Goal: Information Seeking & Learning: Learn about a topic

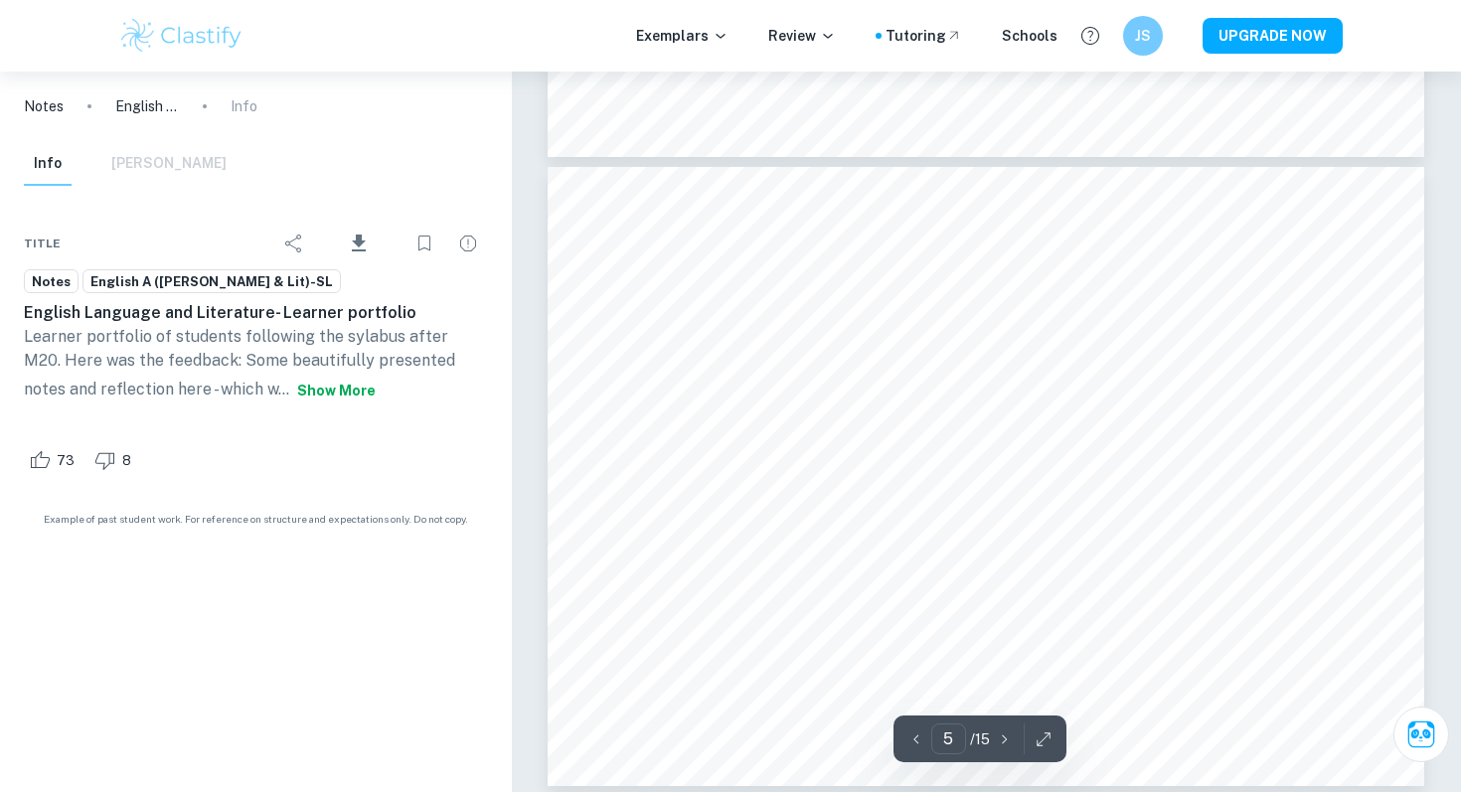
scroll to position [5215, 0]
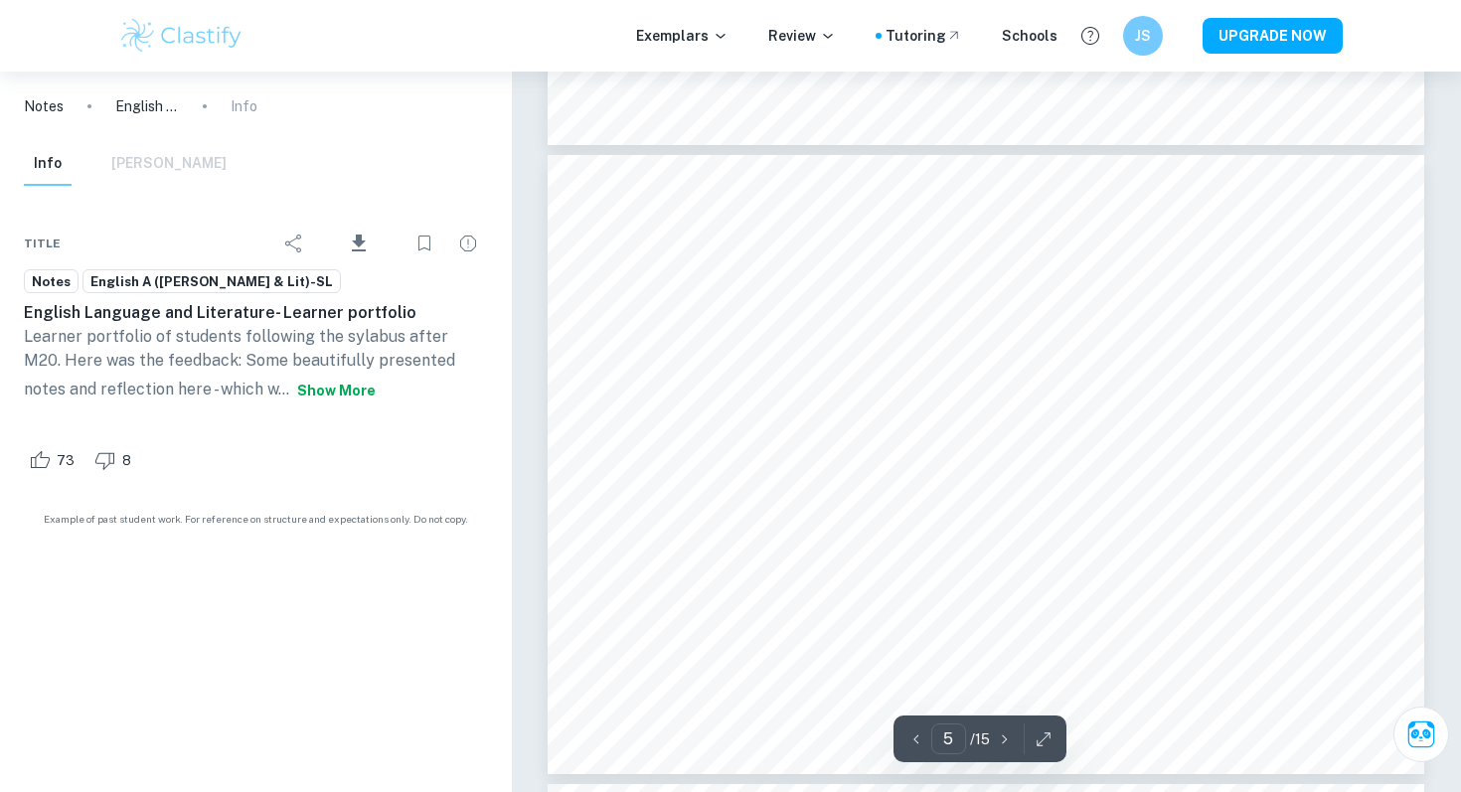
click at [289, 390] on button "Show more" at bounding box center [336, 391] width 94 height 36
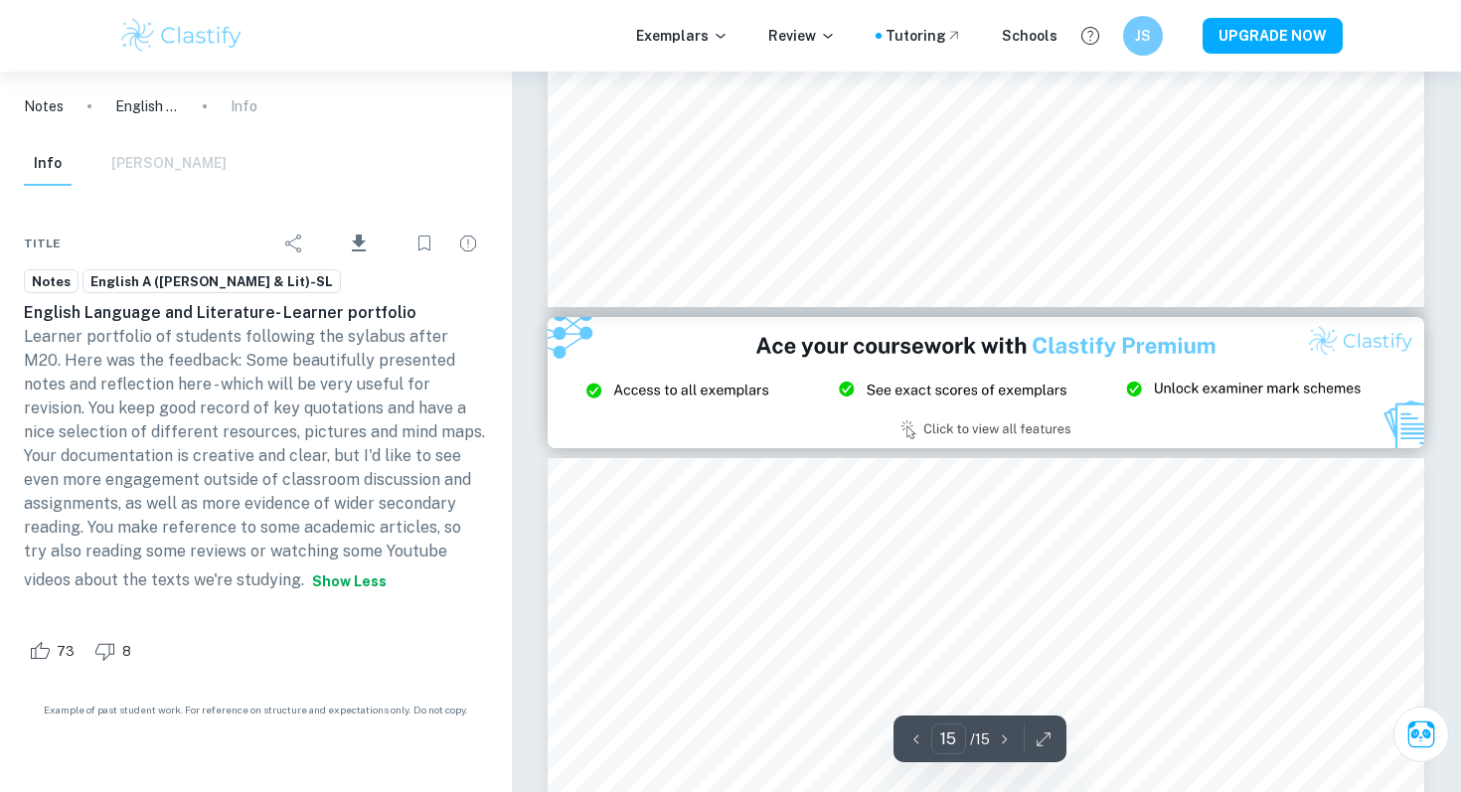
scroll to position [14162, 0]
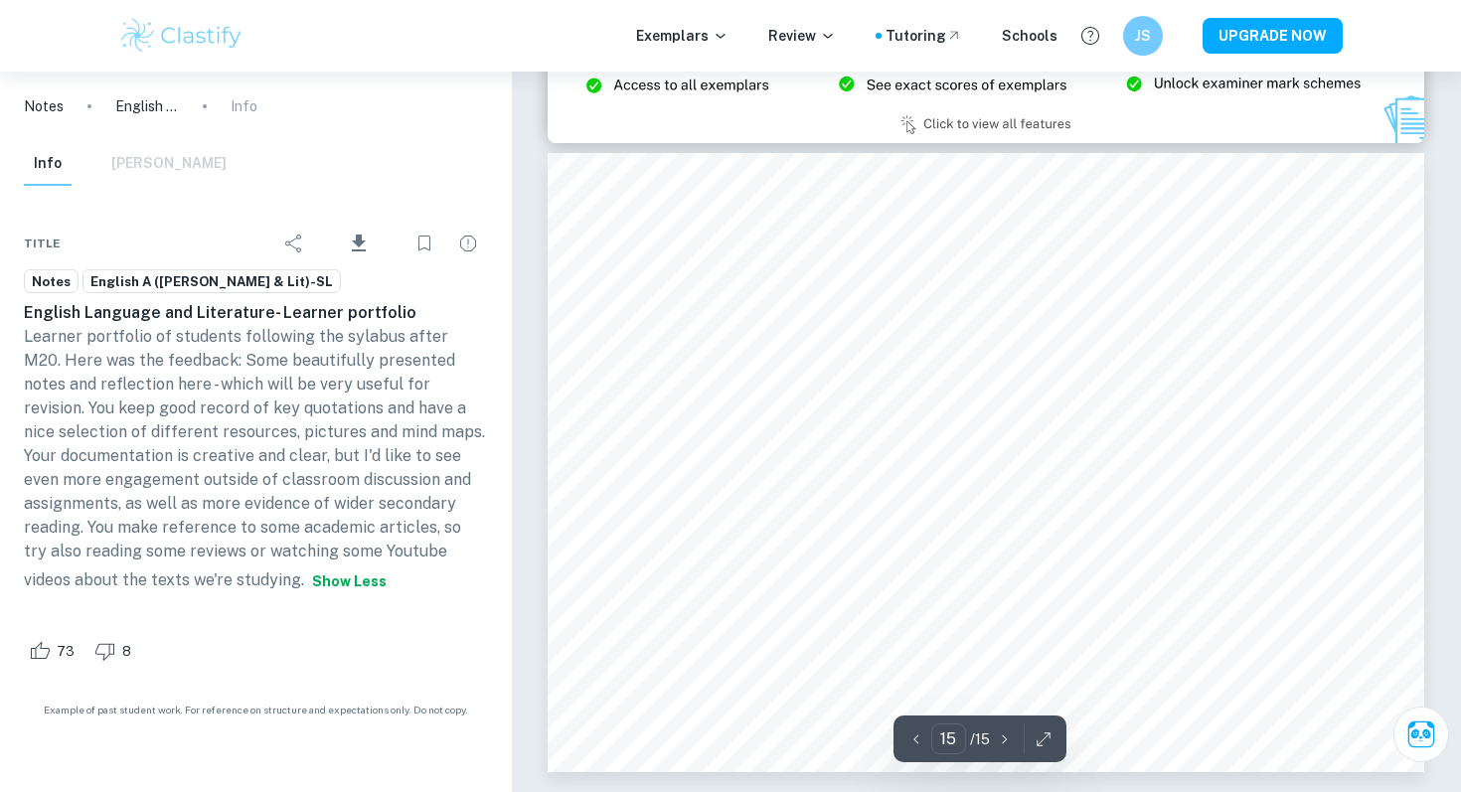
type input "14"
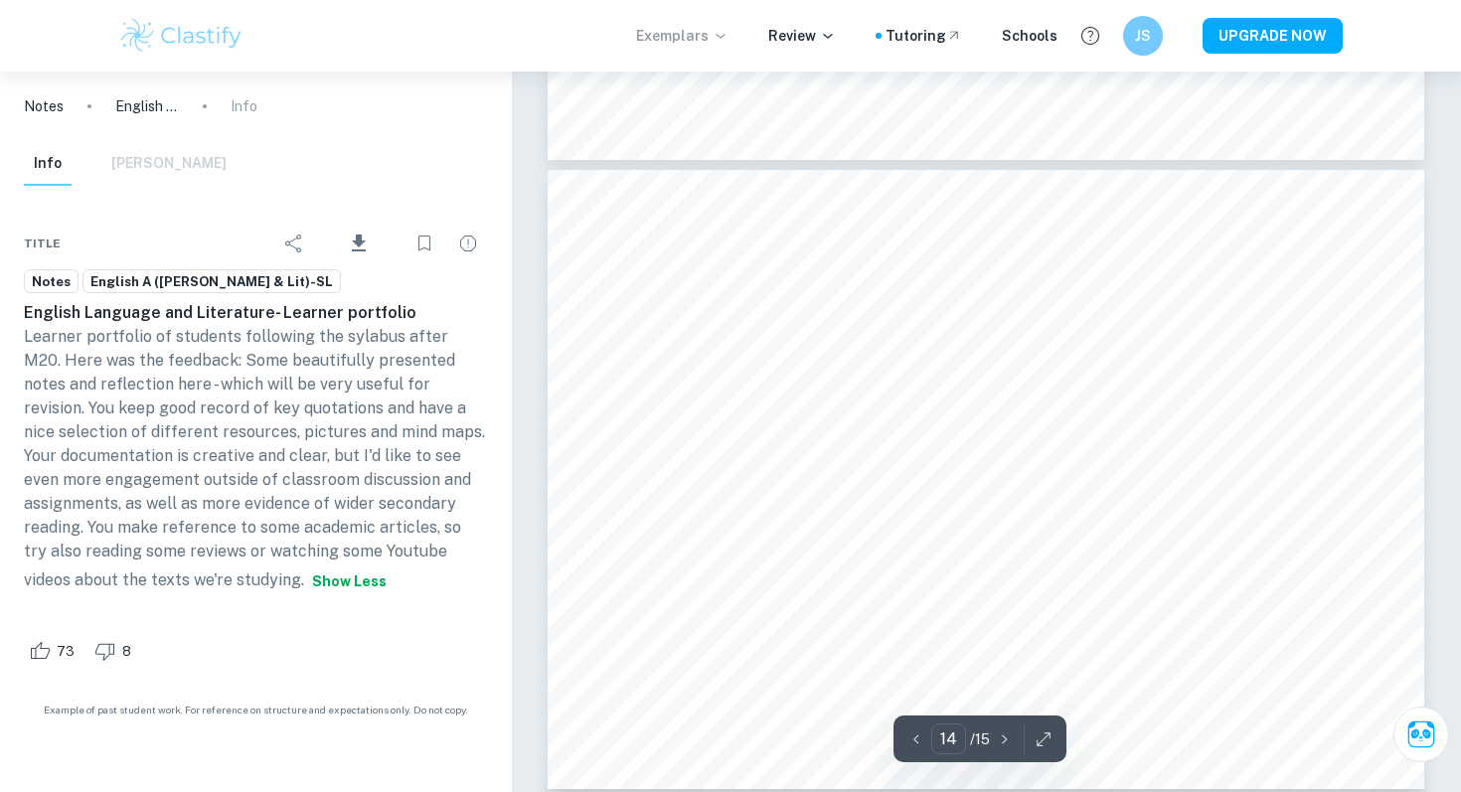
click at [685, 41] on p "Exemplars" at bounding box center [682, 36] width 92 height 22
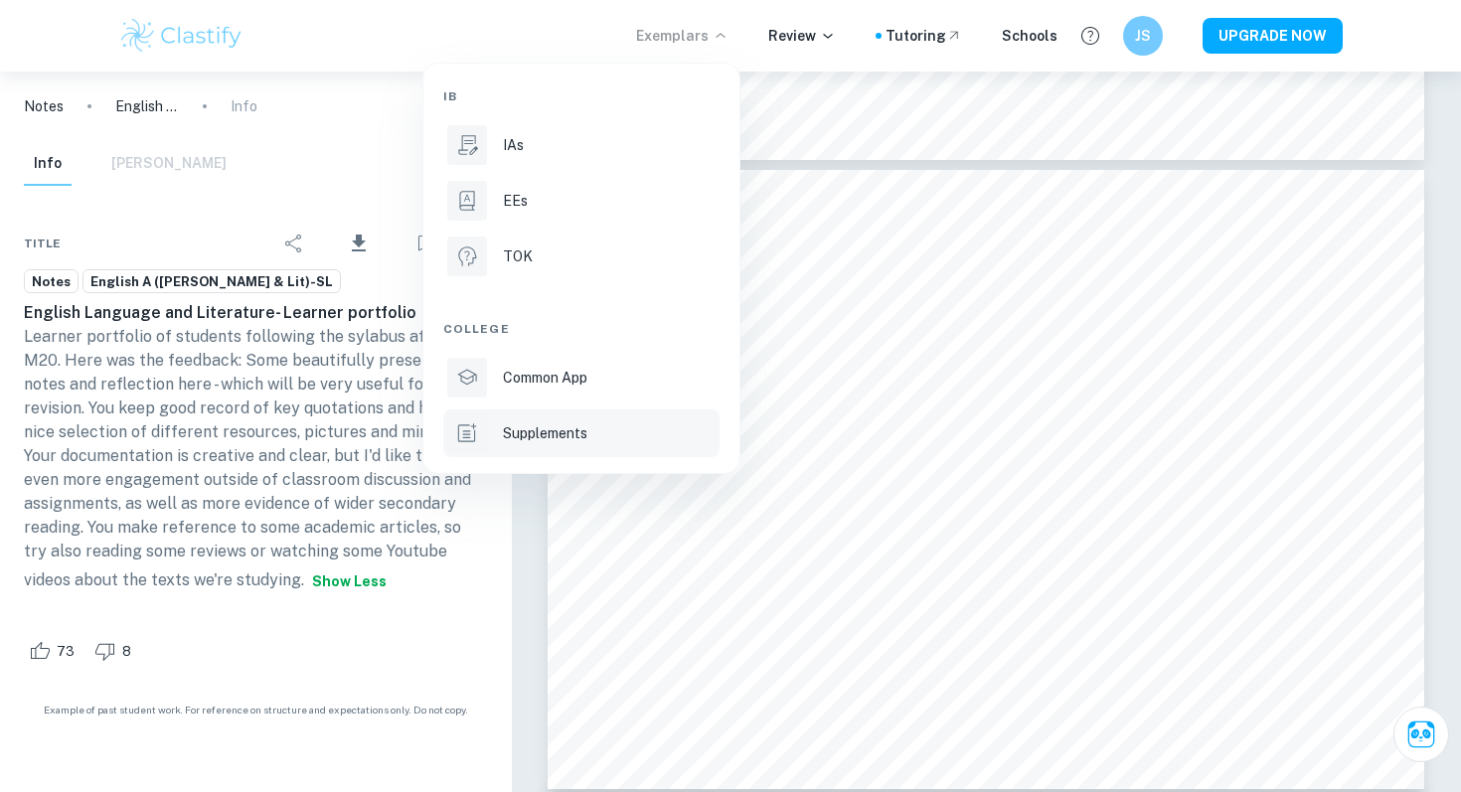
click at [513, 426] on p "Supplements" at bounding box center [545, 433] width 84 height 22
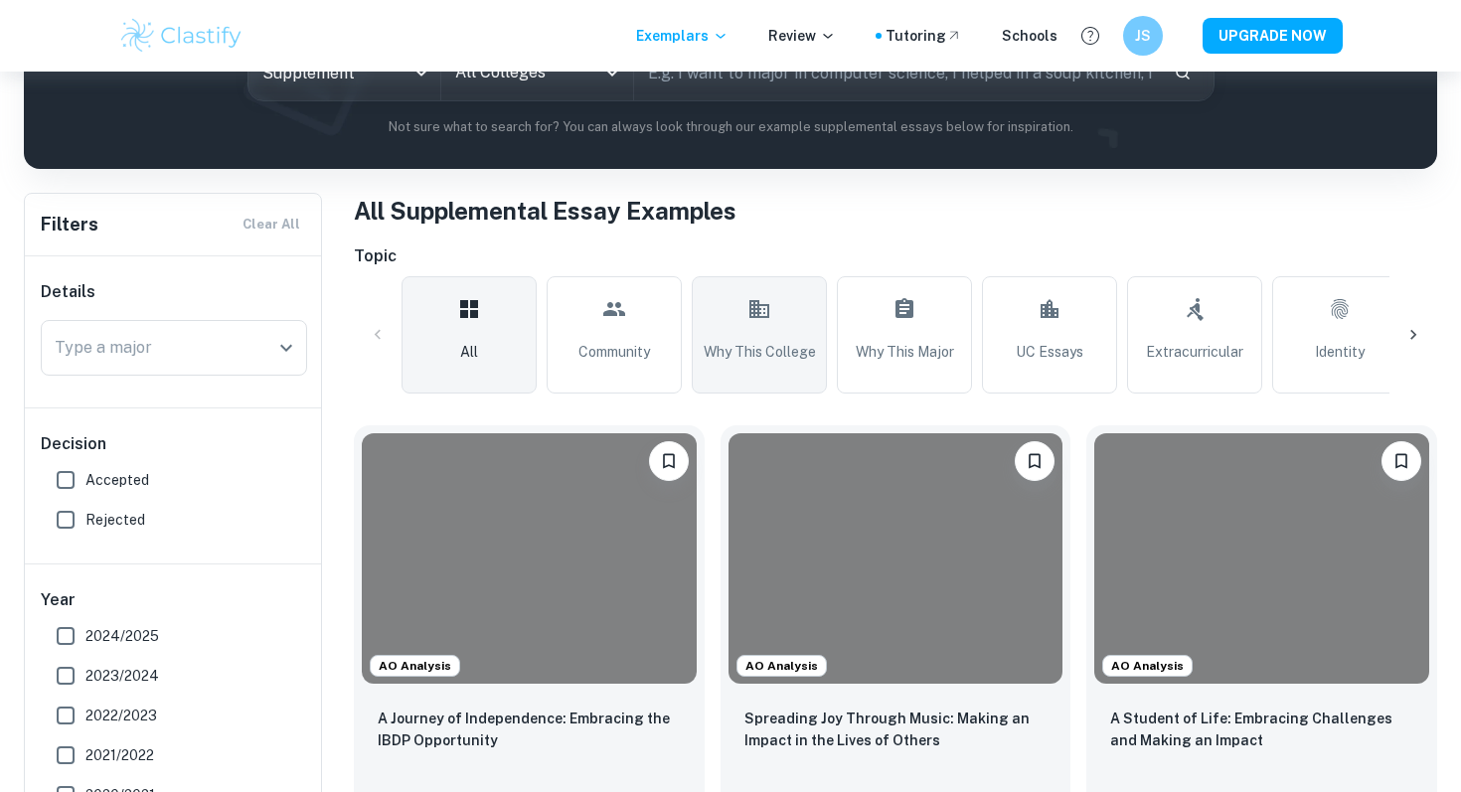
scroll to position [143, 0]
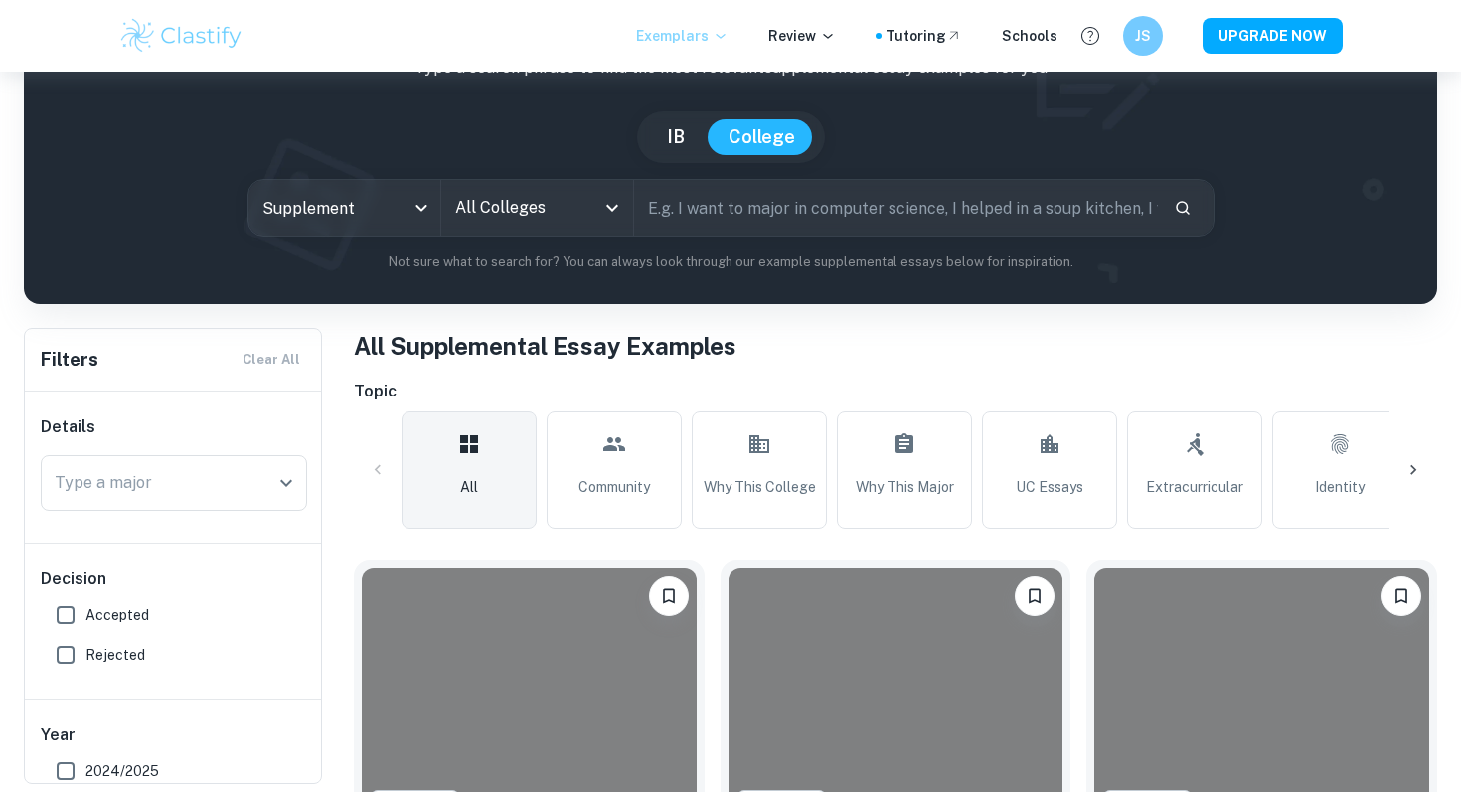
click at [679, 26] on p "Exemplars" at bounding box center [682, 36] width 92 height 22
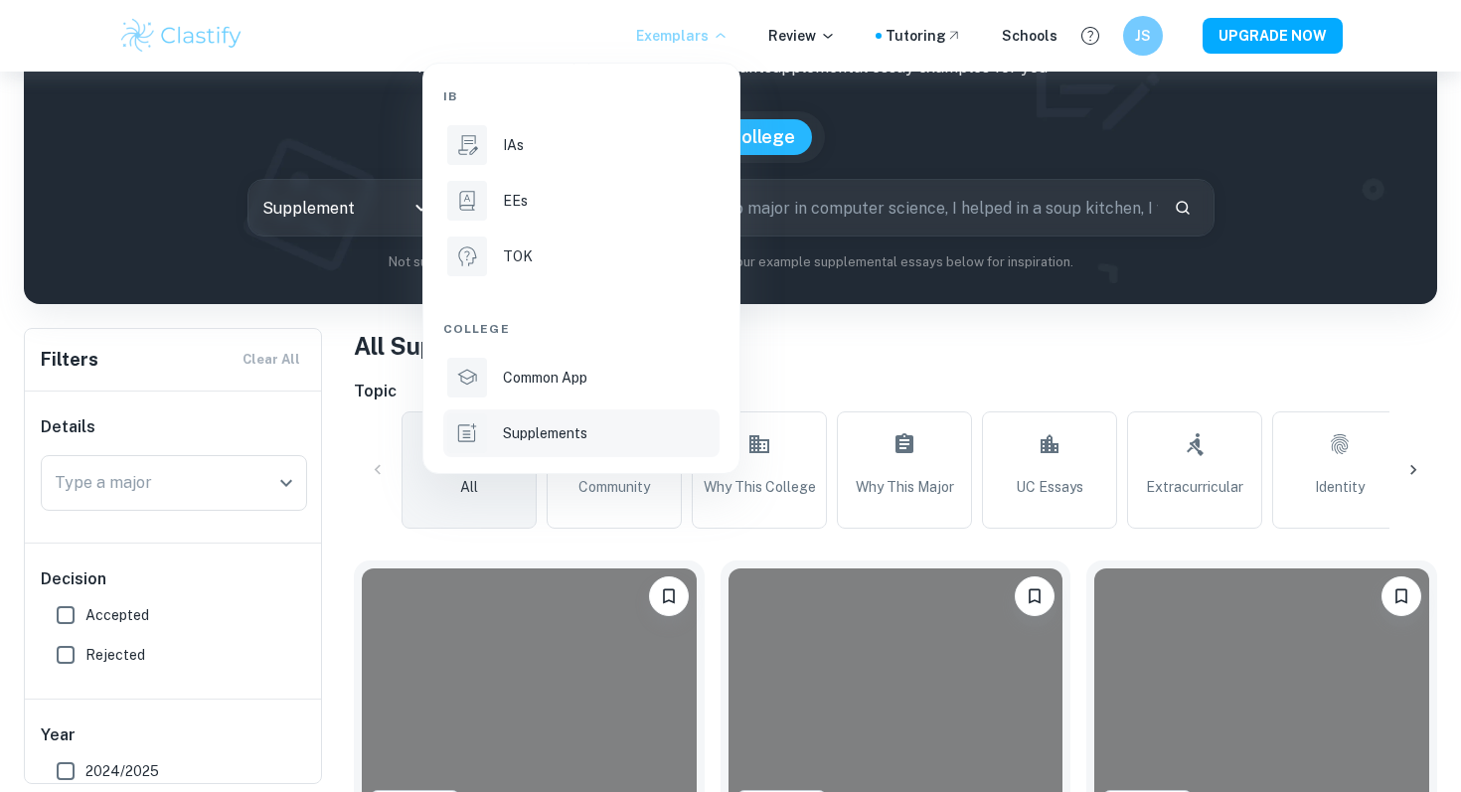
click at [816, 31] on div at bounding box center [730, 396] width 1461 height 792
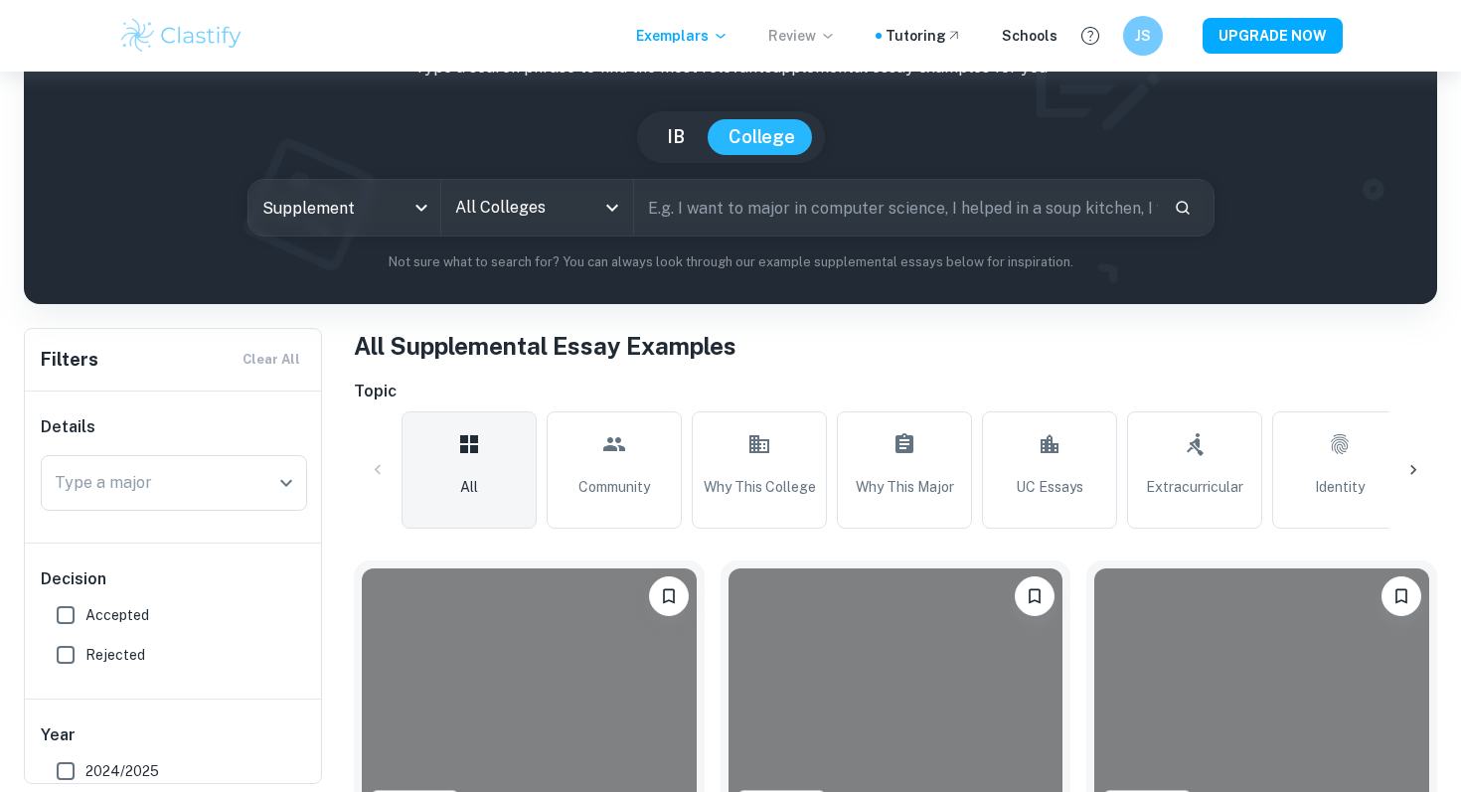
click at [836, 32] on icon at bounding box center [828, 36] width 16 height 16
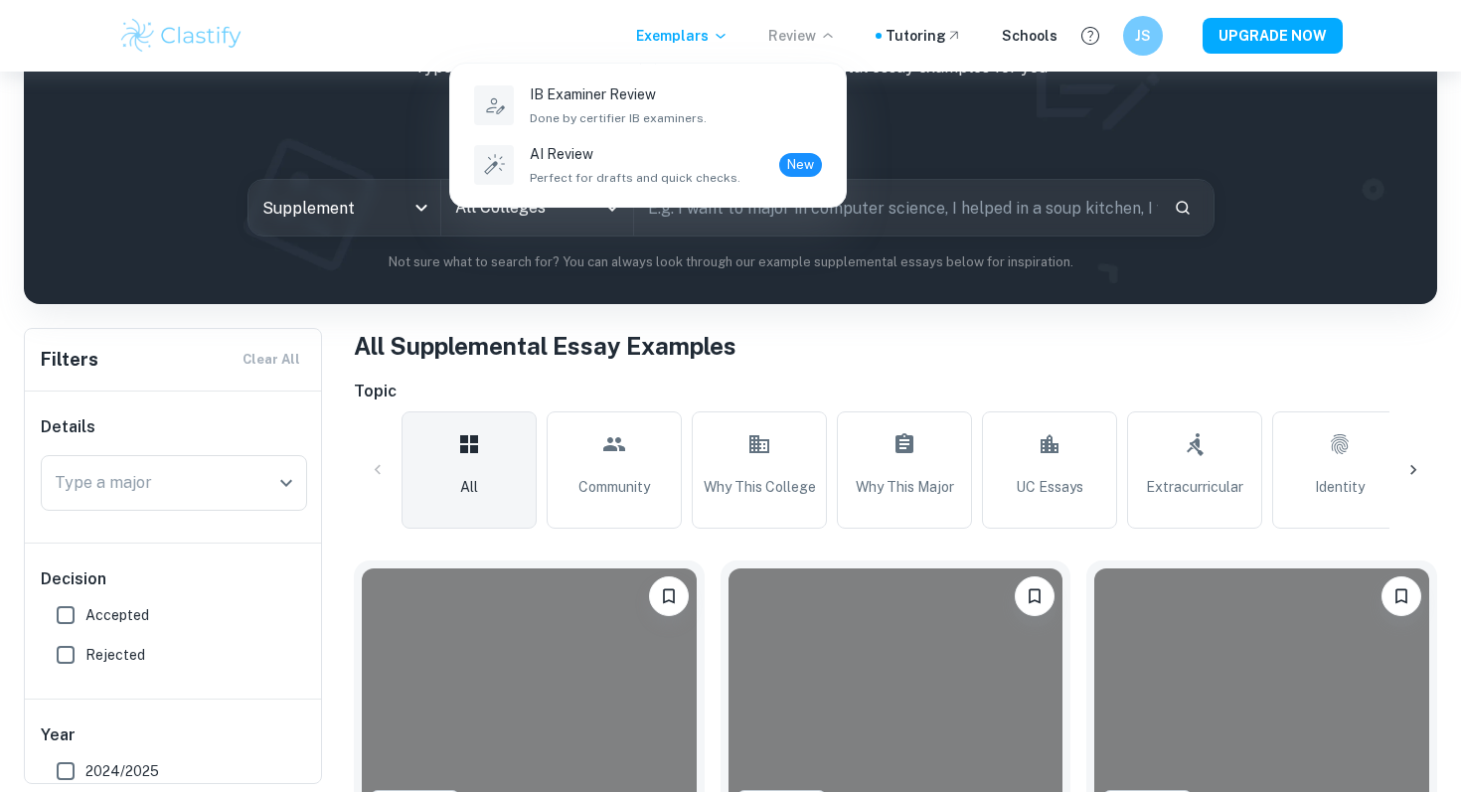
click at [655, 40] on div at bounding box center [730, 396] width 1461 height 792
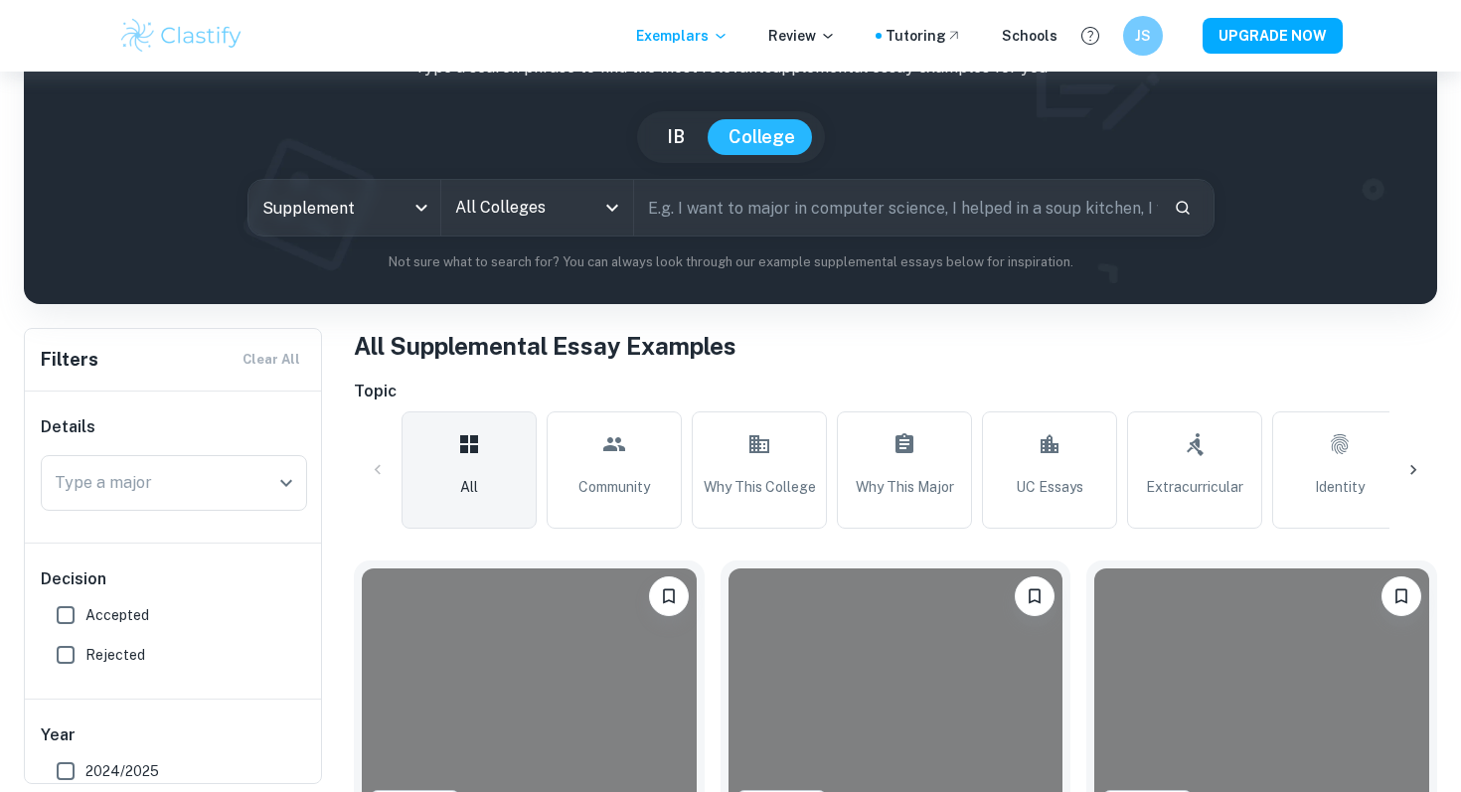
click at [655, 40] on p "Exemplars" at bounding box center [682, 36] width 92 height 22
